Goal: Task Accomplishment & Management: Use online tool/utility

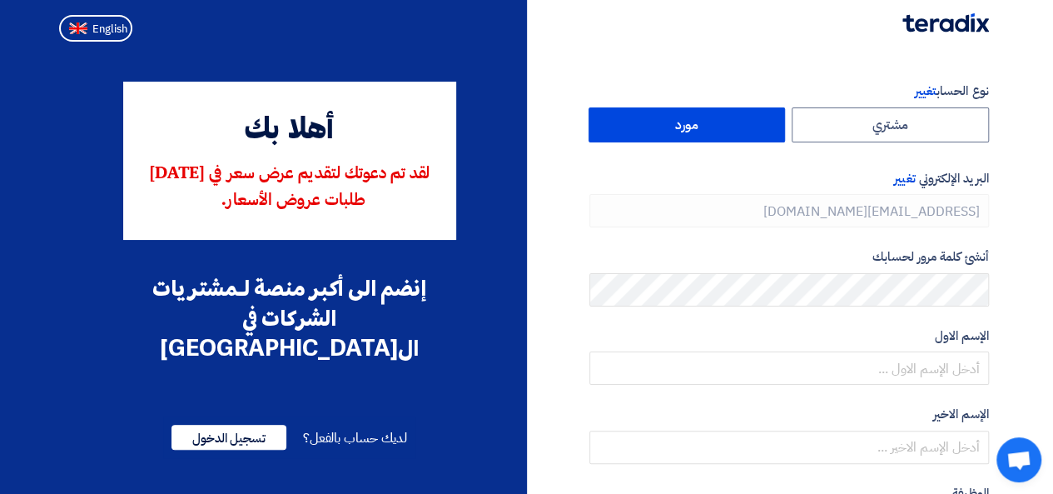
click at [716, 126] on label "مورد" at bounding box center [686, 124] width 197 height 35
click at [716, 126] on input "مورد" at bounding box center [687, 124] width 196 height 33
click at [236, 424] on span "تسجيل الدخول" at bounding box center [228, 436] width 115 height 25
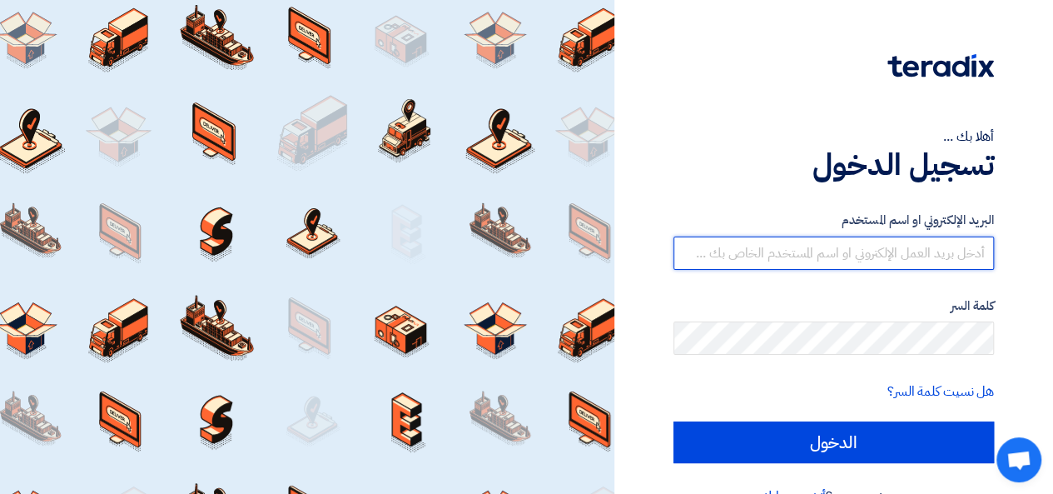
click at [925, 251] on input "text" at bounding box center [833, 252] width 320 height 33
type input "[EMAIL_ADDRESS][DOMAIN_NAME]"
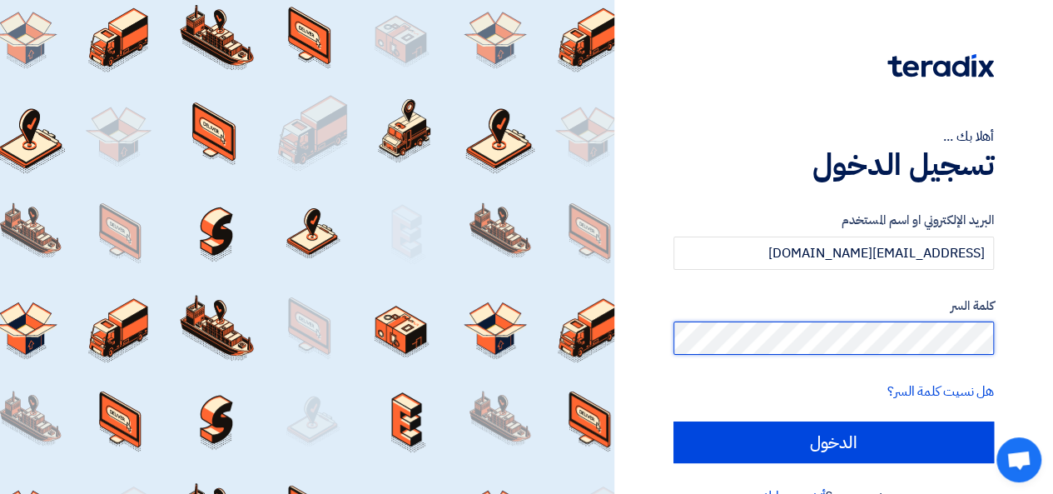
click at [673, 421] on input "الدخول" at bounding box center [833, 442] width 320 height 42
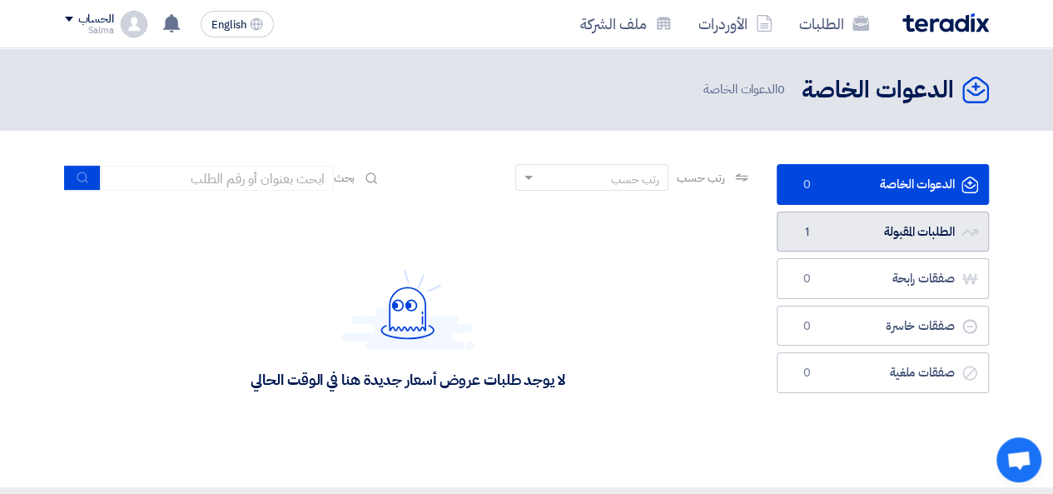
click at [836, 224] on link "الطلبات المقبولة الطلبات المقبولة 1" at bounding box center [883, 231] width 212 height 41
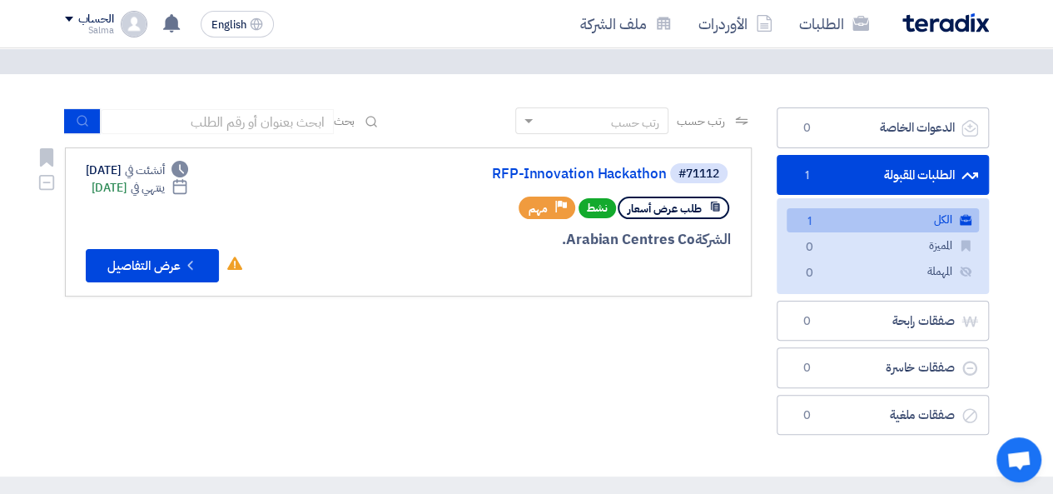
scroll to position [83, 0]
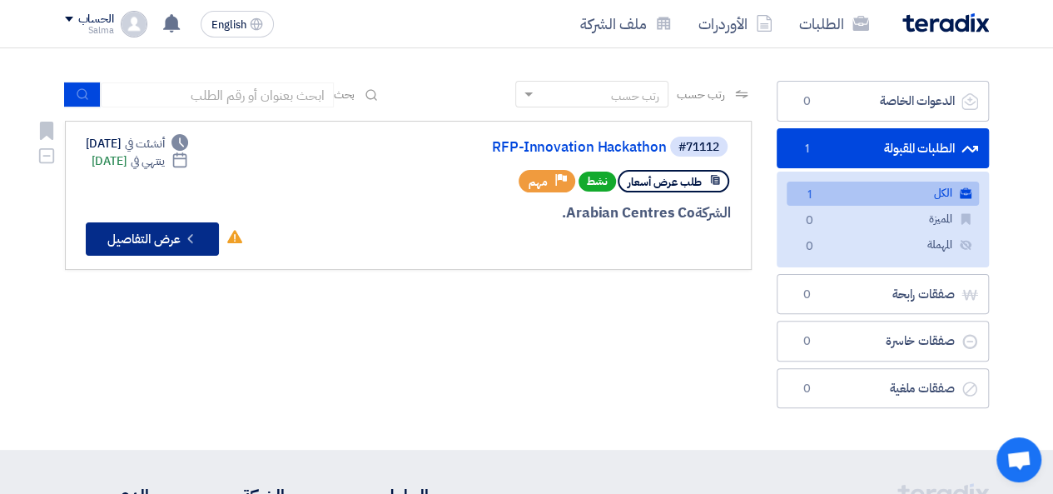
click at [133, 251] on button "Check details عرض التفاصيل" at bounding box center [152, 238] width 133 height 33
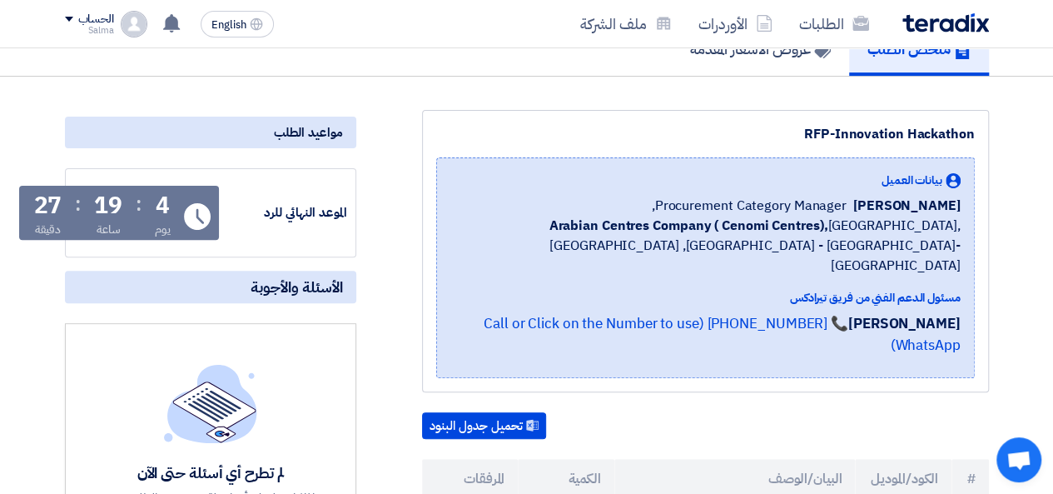
scroll to position [83, 0]
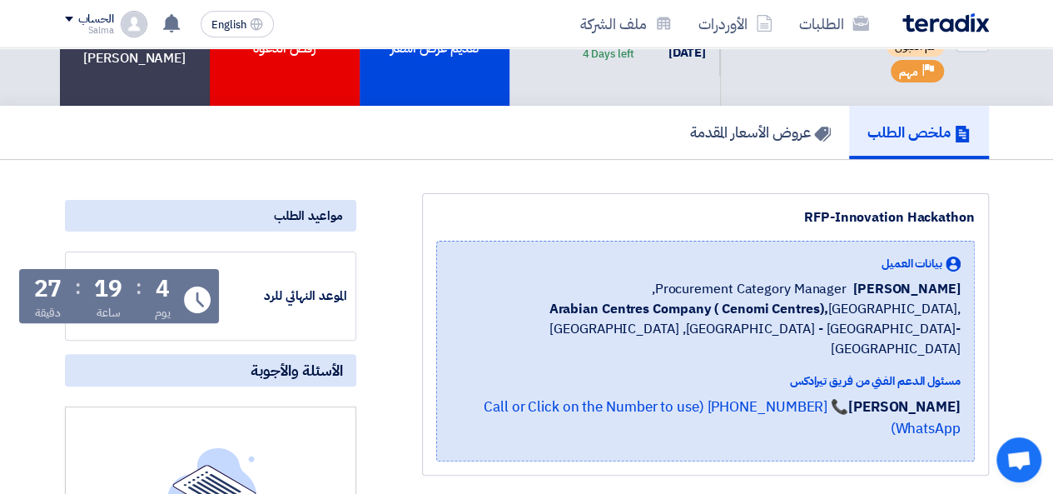
click at [483, 239] on div "RFP-Innovation Hackathon بيانات العميل [PERSON_NAME] Procurement Category Manag…" at bounding box center [705, 334] width 567 height 282
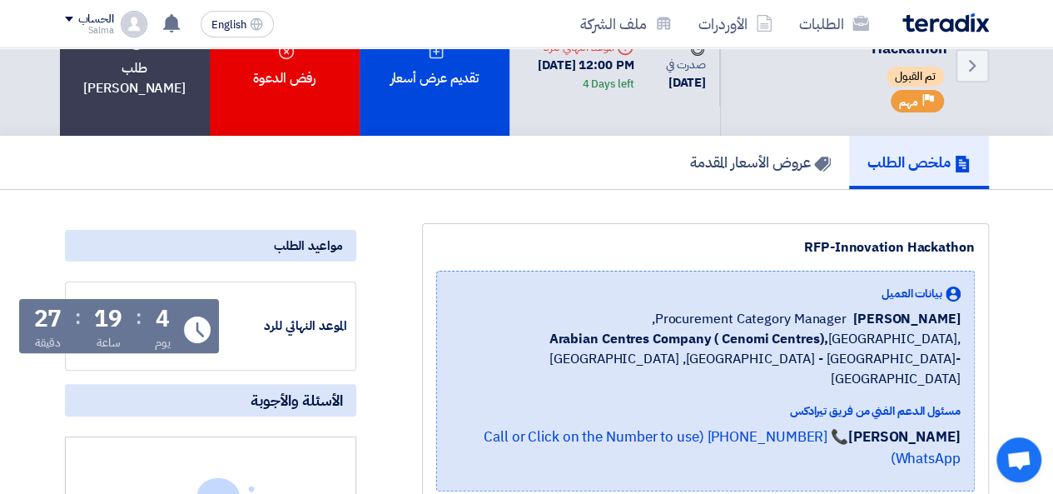
scroll to position [0, 0]
